Goal: Task Accomplishment & Management: Manage account settings

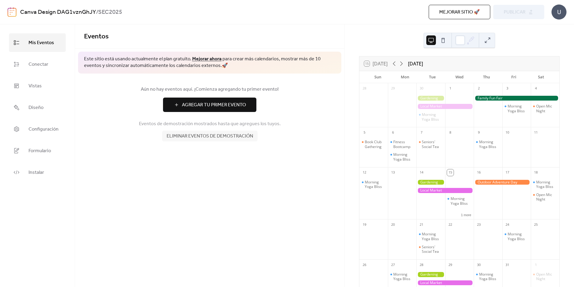
scroll to position [30, 0]
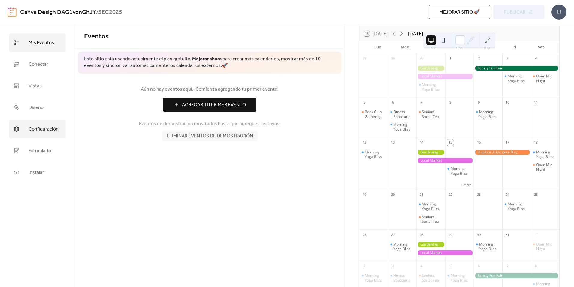
click at [50, 131] on span "Configuración" at bounding box center [44, 130] width 30 height 10
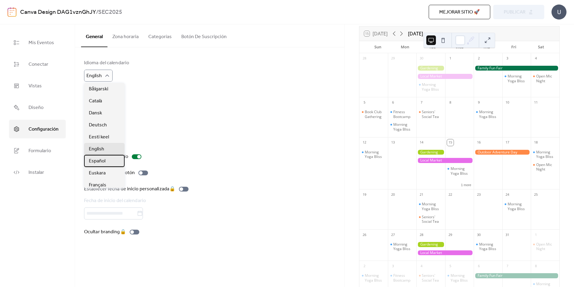
click at [106, 163] on div "Español" at bounding box center [104, 161] width 41 height 12
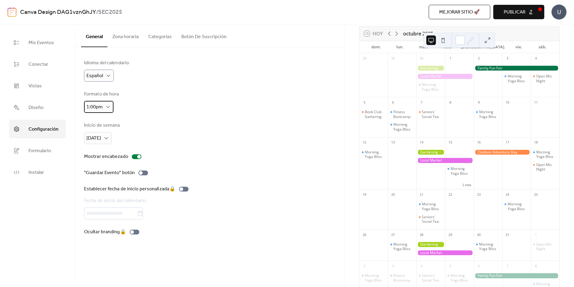
click at [95, 106] on span "1:00pm" at bounding box center [94, 106] width 16 height 9
click at [101, 134] on div "13:00" at bounding box center [97, 132] width 26 height 12
click at [100, 131] on div "Inicio de semana [DATE]" at bounding box center [102, 133] width 37 height 22
click at [101, 138] on span "[DATE]" at bounding box center [93, 138] width 14 height 9
click at [100, 165] on span "[DATE]" at bounding box center [96, 163] width 14 height 7
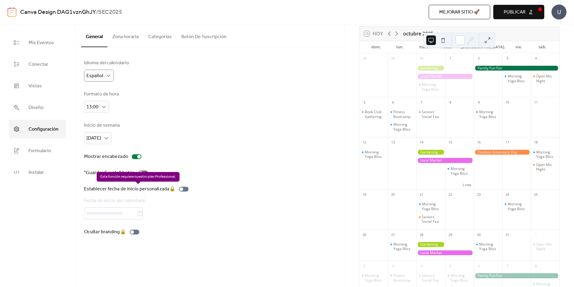
click at [139, 215] on div "Establecer fecha de inicio personalizada 🔒 Fecha de inicio del calendario" at bounding box center [137, 203] width 107 height 34
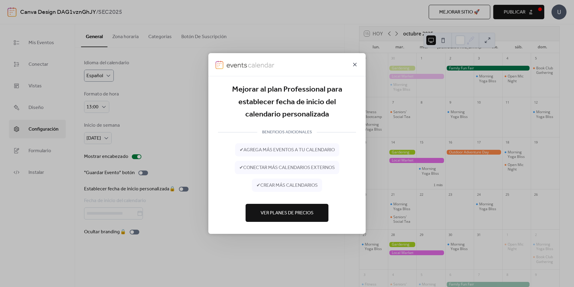
click at [355, 65] on icon at bounding box center [354, 64] width 7 height 7
